Goal: Transaction & Acquisition: Purchase product/service

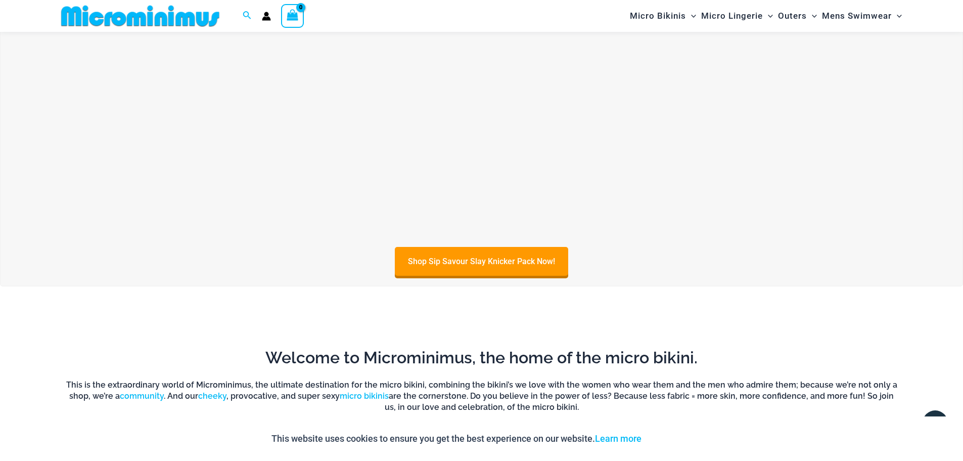
scroll to position [159, 0]
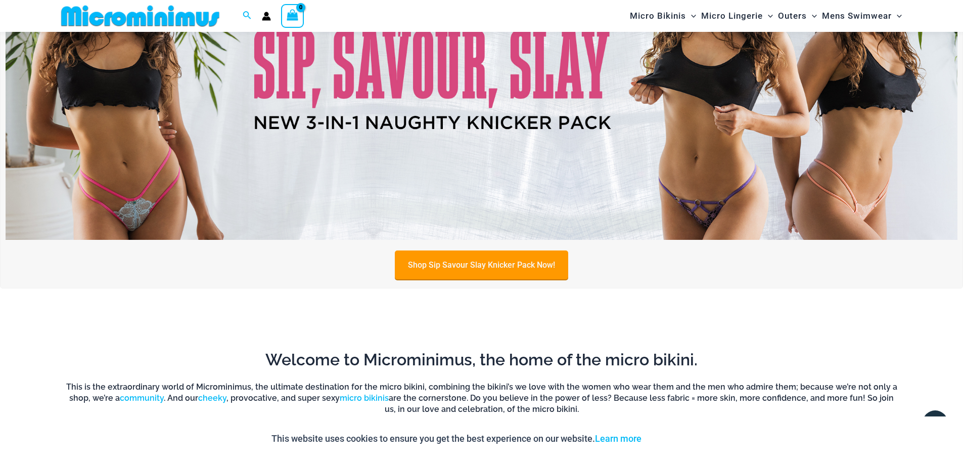
click at [466, 257] on link "Shop Sip Savour Slay Knicker Pack Now!" at bounding box center [481, 264] width 173 height 29
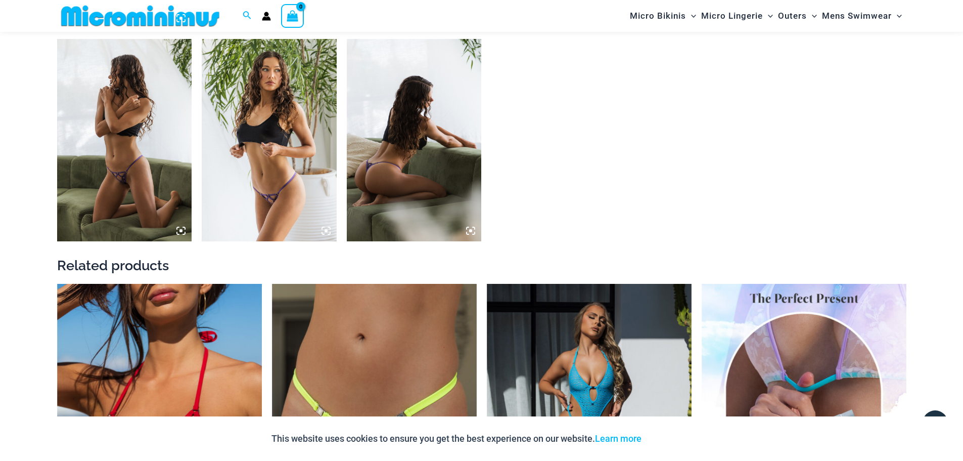
scroll to position [1549, 0]
click at [260, 184] on img at bounding box center [269, 140] width 135 height 202
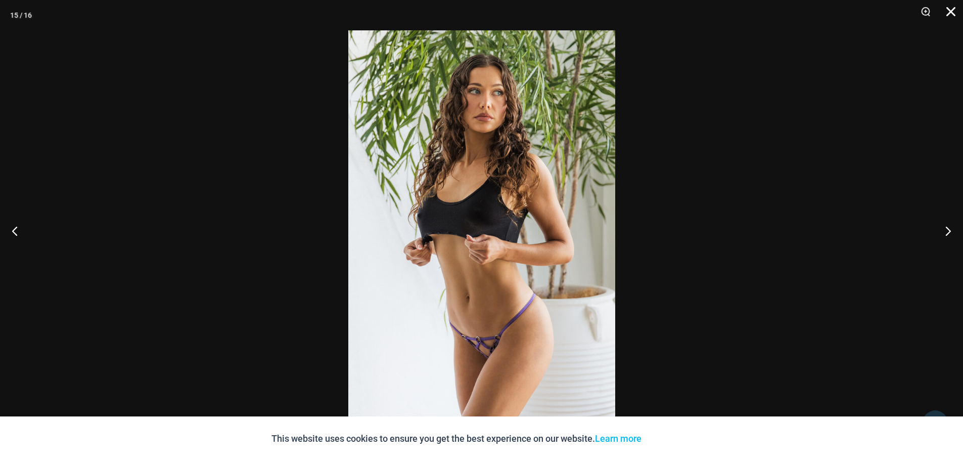
click at [944, 11] on button "Close" at bounding box center [947, 15] width 25 height 30
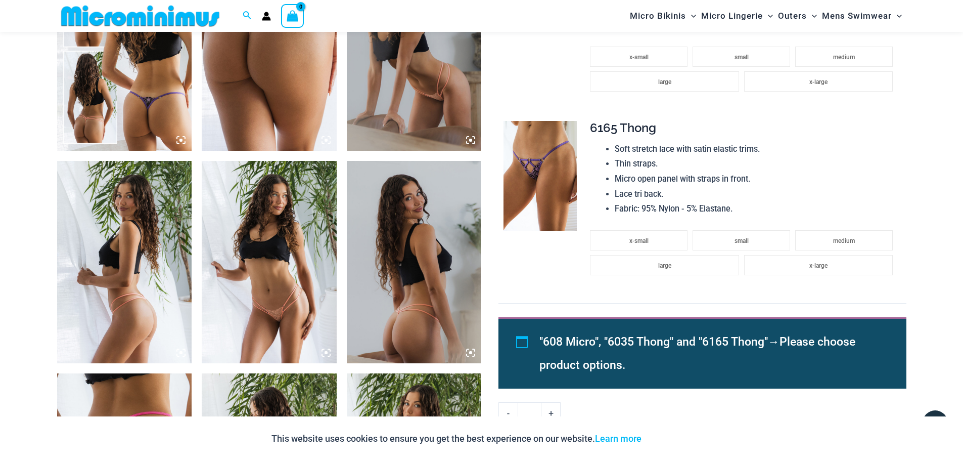
scroll to position [75, 0]
